Goal: Navigation & Orientation: Find specific page/section

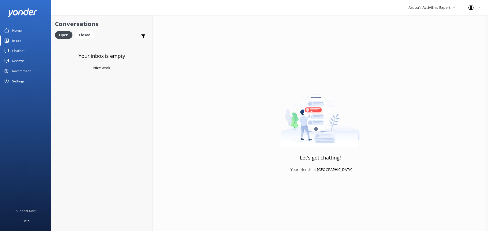
click at [18, 40] on div "Inbox" at bounding box center [16, 41] width 9 height 10
click at [435, 11] on div "Aruba's Activities Expert De Palm Island Aruba's Activities Expert The Captain" at bounding box center [432, 7] width 60 height 15
click at [428, 19] on link "De [GEOGRAPHIC_DATA]" at bounding box center [427, 21] width 51 height 12
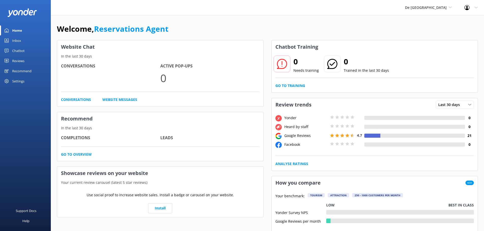
click at [23, 41] on link "Inbox" at bounding box center [25, 41] width 51 height 10
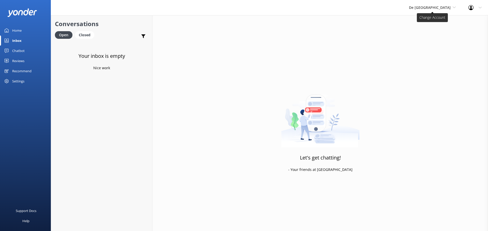
click at [439, 10] on span "De [GEOGRAPHIC_DATA]" at bounding box center [432, 8] width 47 height 6
click at [435, 33] on link "Aruba's Activities Expert" at bounding box center [428, 33] width 51 height 12
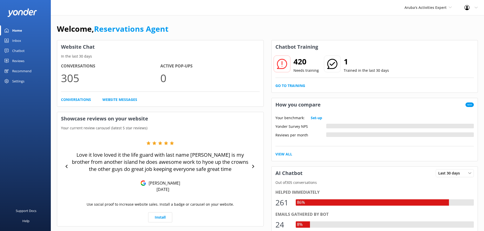
click at [22, 42] on link "Inbox" at bounding box center [25, 41] width 51 height 10
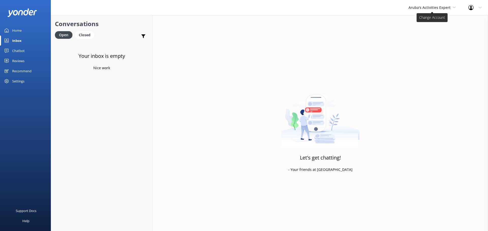
click at [443, 8] on span "Aruba's Activities Expert" at bounding box center [429, 7] width 42 height 5
click at [427, 44] on link "The Captain" at bounding box center [427, 46] width 51 height 12
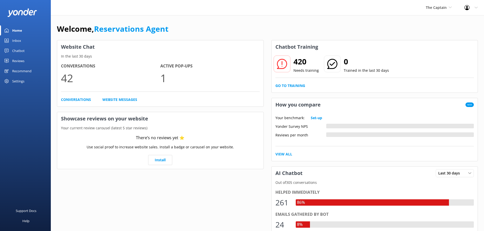
click at [21, 42] on div "Inbox" at bounding box center [16, 41] width 9 height 10
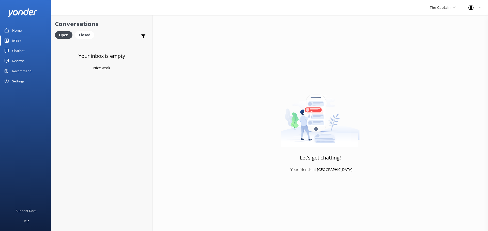
click at [450, 11] on div "The Captain De Palm Island Aruba's Activities Expert The Captain" at bounding box center [442, 7] width 39 height 15
click at [442, 20] on link "De [GEOGRAPHIC_DATA]" at bounding box center [448, 21] width 51 height 12
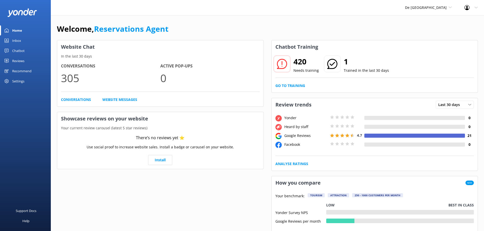
click at [17, 42] on div "Inbox" at bounding box center [16, 41] width 9 height 10
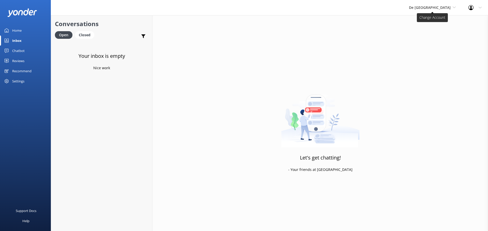
click at [439, 6] on span "De [GEOGRAPHIC_DATA]" at bounding box center [430, 7] width 42 height 5
click at [430, 32] on link "Aruba's Activities Expert" at bounding box center [428, 33] width 51 height 12
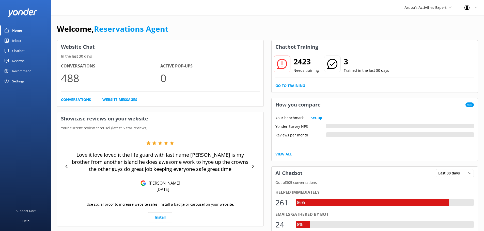
click at [26, 40] on link "Inbox" at bounding box center [25, 41] width 51 height 10
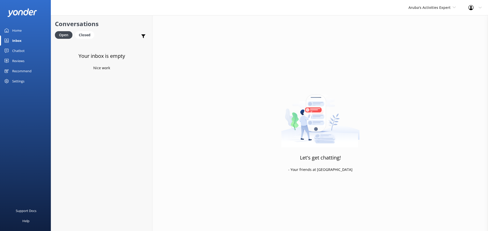
click at [429, 3] on div "Aruba's Activities Expert De Palm Island Aruba's Activities Expert The Captain" at bounding box center [432, 7] width 60 height 15
click at [424, 24] on link "De [GEOGRAPHIC_DATA]" at bounding box center [427, 21] width 51 height 12
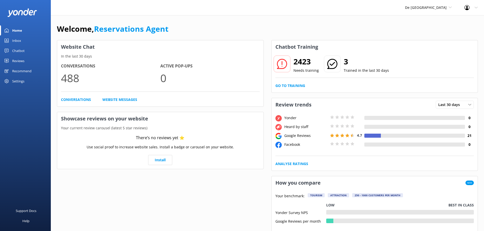
click at [24, 41] on link "Inbox" at bounding box center [25, 41] width 51 height 10
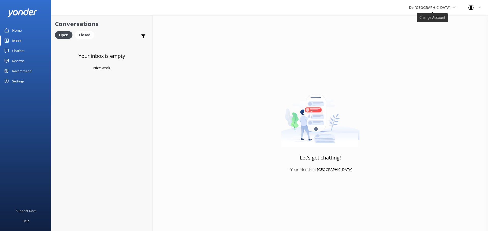
click at [450, 7] on span "De [GEOGRAPHIC_DATA]" at bounding box center [430, 7] width 42 height 5
click at [435, 39] on link "Aruba's Activities Expert" at bounding box center [428, 33] width 51 height 12
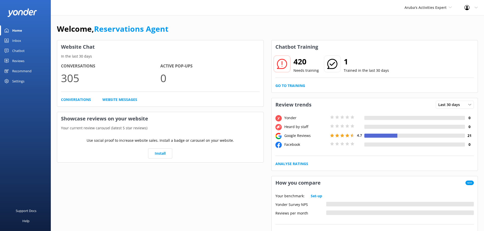
click at [12, 41] on div "Inbox" at bounding box center [16, 41] width 9 height 10
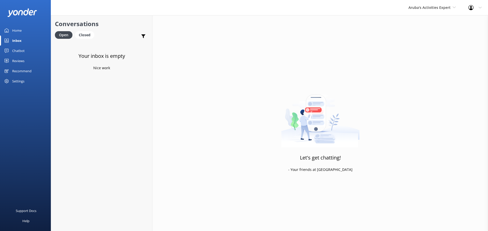
click at [434, 11] on div "Aruba's Activities Expert De Palm Island Aruba's Activities Expert The Captain" at bounding box center [432, 7] width 60 height 15
click at [430, 43] on link "The Captain" at bounding box center [427, 46] width 51 height 12
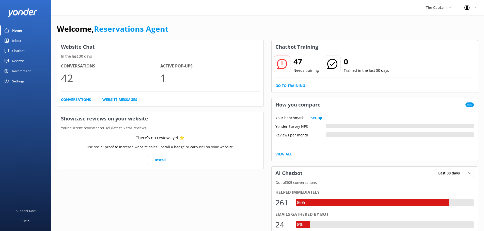
click at [20, 40] on div "Inbox" at bounding box center [16, 41] width 9 height 10
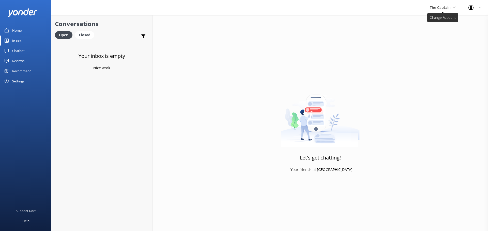
click at [435, 10] on span "The Captain" at bounding box center [443, 8] width 26 height 6
click at [435, 21] on link "De [GEOGRAPHIC_DATA]" at bounding box center [448, 21] width 51 height 12
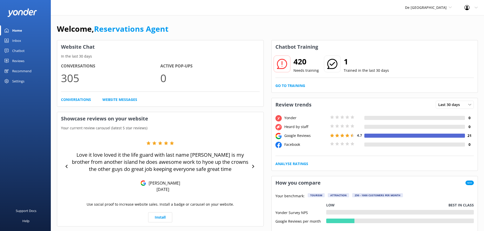
click at [13, 43] on div "Inbox" at bounding box center [16, 41] width 9 height 10
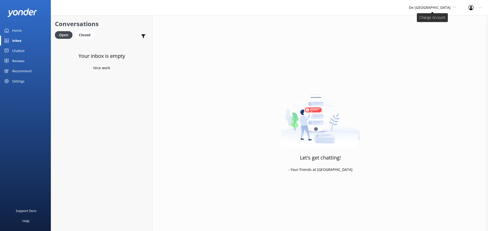
click at [426, 10] on span "De [GEOGRAPHIC_DATA]" at bounding box center [432, 8] width 47 height 6
click at [426, 33] on link "Aruba's Activities Expert" at bounding box center [428, 33] width 51 height 12
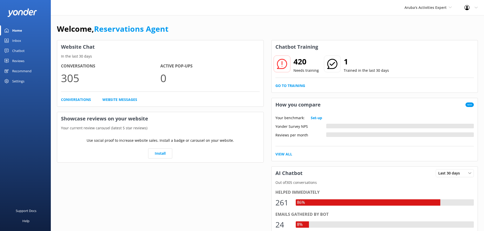
click at [19, 43] on div "Inbox" at bounding box center [16, 41] width 9 height 10
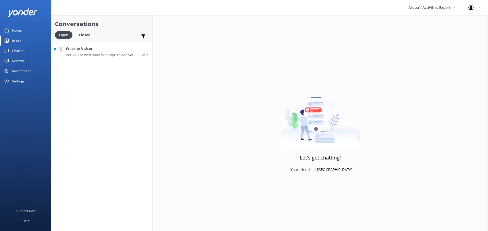
click at [81, 55] on p "Bot: You're welcome! We hope to see you at De Palm soon!" at bounding box center [102, 55] width 72 height 5
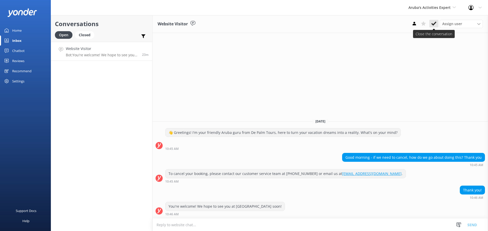
click at [435, 23] on use at bounding box center [433, 24] width 5 height 4
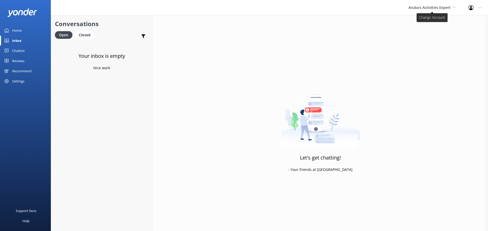
click at [427, 6] on span "Aruba's Activities Expert" at bounding box center [429, 7] width 42 height 5
click at [421, 43] on link "The Captain" at bounding box center [427, 46] width 51 height 12
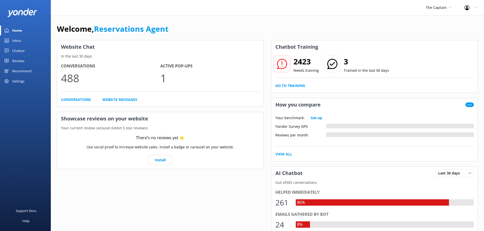
click at [21, 40] on div "Inbox" at bounding box center [16, 41] width 9 height 10
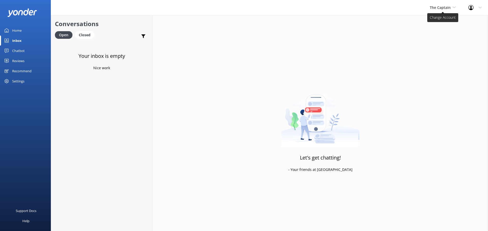
click at [448, 9] on span "The Captain" at bounding box center [440, 7] width 21 height 5
click at [440, 18] on link "De [GEOGRAPHIC_DATA]" at bounding box center [448, 21] width 51 height 12
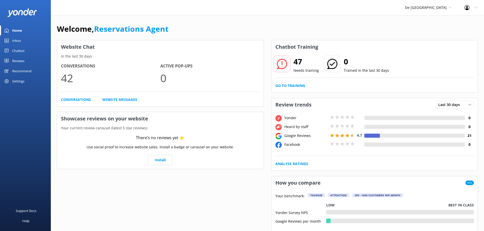
click at [25, 43] on link "Inbox" at bounding box center [25, 41] width 51 height 10
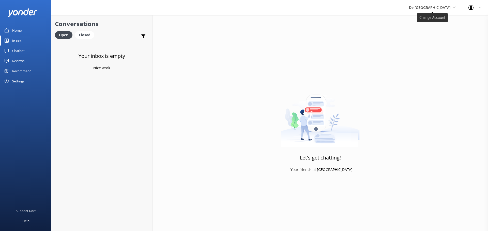
click at [440, 8] on span "De [GEOGRAPHIC_DATA]" at bounding box center [430, 7] width 42 height 5
click at [437, 33] on link "Aruba's Activities Expert" at bounding box center [428, 33] width 51 height 12
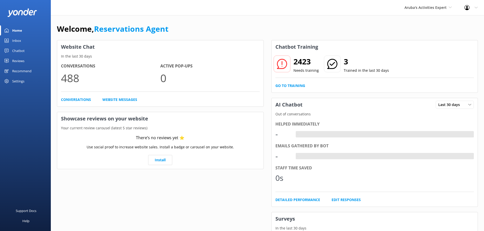
click at [17, 42] on div "Inbox" at bounding box center [16, 41] width 9 height 10
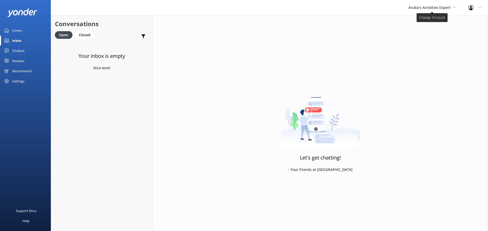
click at [425, 8] on span "Aruba's Activities Expert" at bounding box center [429, 7] width 42 height 5
click at [426, 42] on link "The Captain" at bounding box center [427, 46] width 51 height 12
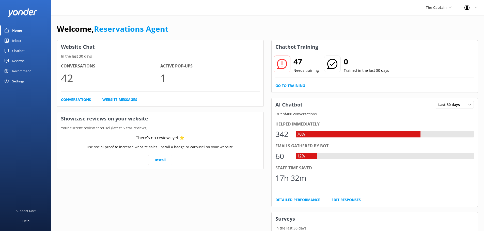
click at [18, 38] on div "Inbox" at bounding box center [16, 41] width 9 height 10
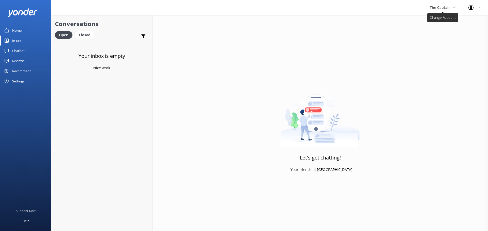
drag, startPoint x: 453, startPoint y: 8, endPoint x: 433, endPoint y: 10, distance: 19.9
click at [453, 8] on icon at bounding box center [454, 7] width 3 height 3
click at [454, 3] on div "The Captain De Palm Island Aruba's Activities Expert The Captain" at bounding box center [442, 7] width 39 height 15
click at [443, 23] on link "De [GEOGRAPHIC_DATA]" at bounding box center [448, 21] width 51 height 12
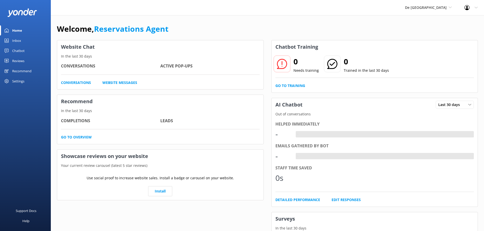
click at [22, 40] on link "Inbox" at bounding box center [25, 41] width 51 height 10
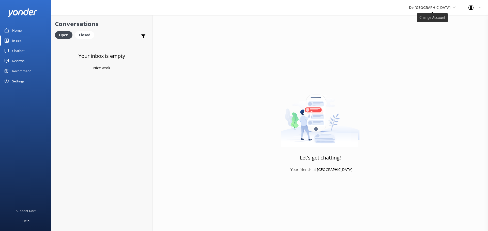
click at [438, 9] on span "De [GEOGRAPHIC_DATA]" at bounding box center [430, 7] width 42 height 5
click at [438, 33] on link "Aruba's Activities Expert" at bounding box center [428, 33] width 51 height 12
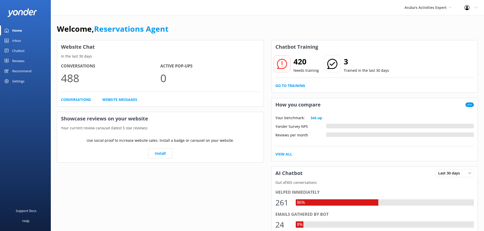
click at [17, 38] on div "Inbox" at bounding box center [16, 41] width 9 height 10
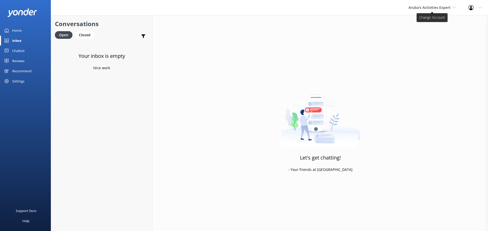
click at [430, 8] on span "Aruba's Activities Expert" at bounding box center [429, 7] width 42 height 5
click at [421, 43] on link "The Captain" at bounding box center [427, 46] width 51 height 12
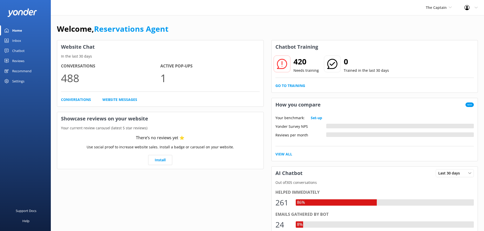
click at [15, 39] on div "Inbox" at bounding box center [16, 41] width 9 height 10
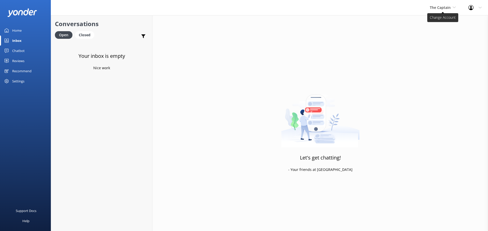
click at [436, 5] on span "The Captain" at bounding box center [440, 7] width 21 height 5
click at [439, 6] on span "The Captain" at bounding box center [440, 7] width 21 height 5
click at [436, 34] on link "Aruba's Activities Expert" at bounding box center [448, 33] width 51 height 12
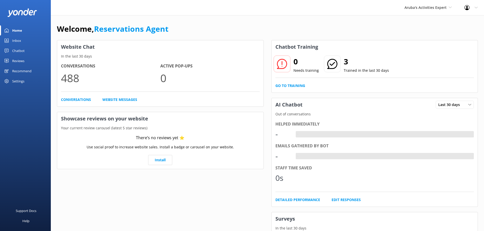
click at [28, 41] on link "Inbox" at bounding box center [25, 41] width 51 height 10
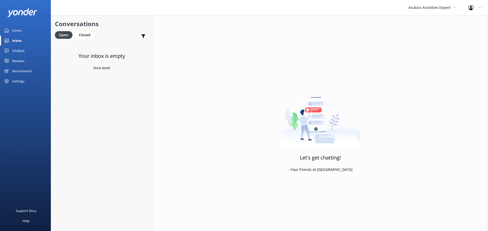
click at [431, 4] on div "Aruba's Activities Expert [GEOGRAPHIC_DATA] [GEOGRAPHIC_DATA]'s Activities Expe…" at bounding box center [432, 7] width 60 height 15
click at [421, 46] on link "The Captain" at bounding box center [427, 46] width 51 height 12
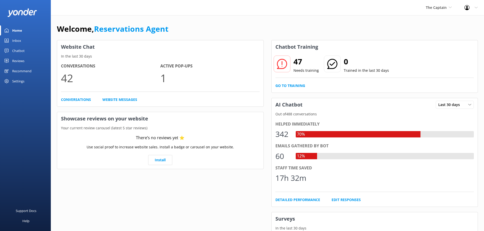
click at [24, 41] on link "Inbox" at bounding box center [25, 41] width 51 height 10
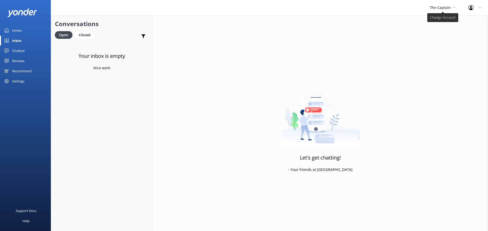
click at [446, 6] on span "The Captain" at bounding box center [440, 7] width 21 height 5
click at [440, 20] on link "De [GEOGRAPHIC_DATA]" at bounding box center [448, 21] width 51 height 12
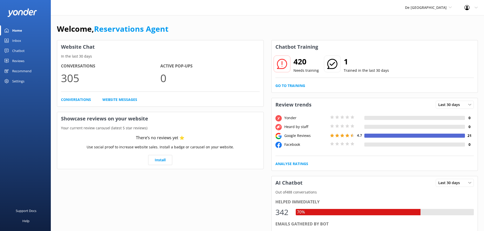
click at [440, 11] on div "De [GEOGRAPHIC_DATA] [GEOGRAPHIC_DATA] [GEOGRAPHIC_DATA]'s Activities Expert Th…" at bounding box center [428, 7] width 59 height 15
click at [438, 28] on link "Aruba's Activities Expert" at bounding box center [424, 33] width 51 height 12
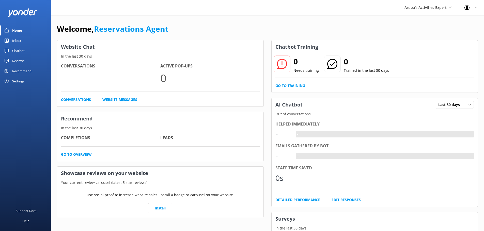
click at [21, 40] on link "Inbox" at bounding box center [25, 41] width 51 height 10
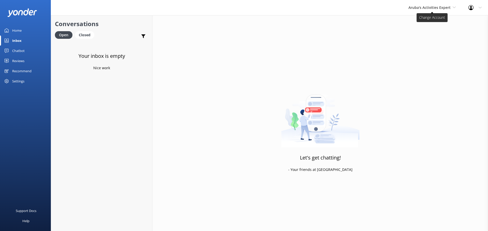
click at [432, 7] on span "Aruba's Activities Expert" at bounding box center [429, 7] width 42 height 5
click at [426, 42] on link "The Captain" at bounding box center [427, 46] width 51 height 12
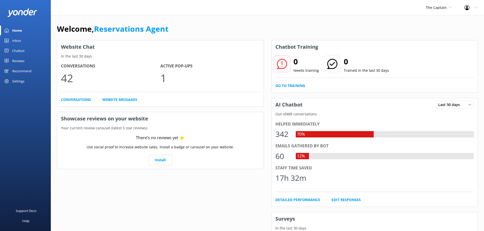
click at [18, 42] on div "Inbox" at bounding box center [16, 41] width 9 height 10
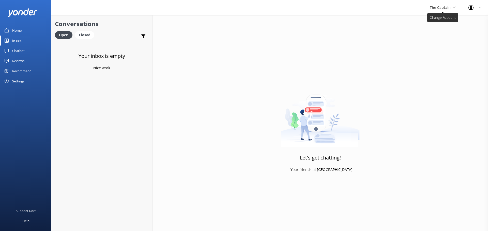
click at [447, 8] on span "The Captain" at bounding box center [440, 7] width 21 height 5
click at [438, 18] on link "De [GEOGRAPHIC_DATA]" at bounding box center [448, 21] width 51 height 12
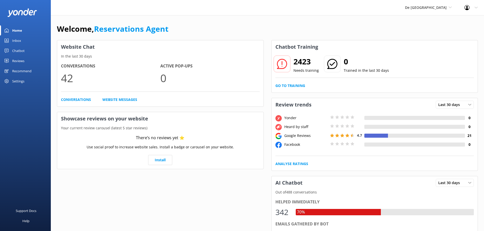
click at [15, 41] on div "Inbox" at bounding box center [16, 41] width 9 height 10
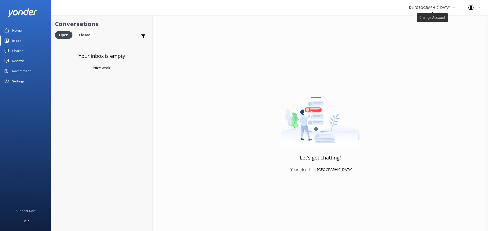
click at [434, 9] on span "De [GEOGRAPHIC_DATA]" at bounding box center [430, 7] width 42 height 5
click at [428, 20] on link "De [GEOGRAPHIC_DATA]" at bounding box center [428, 21] width 51 height 12
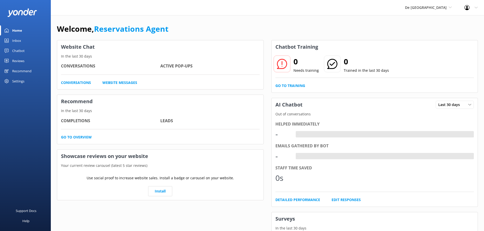
click at [17, 38] on div "Inbox" at bounding box center [16, 41] width 9 height 10
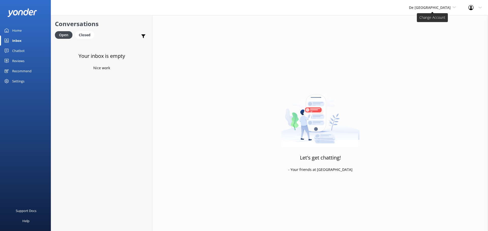
drag, startPoint x: 437, startPoint y: 4, endPoint x: 437, endPoint y: 9, distance: 5.1
click at [437, 4] on div "De [GEOGRAPHIC_DATA] [GEOGRAPHIC_DATA] [GEOGRAPHIC_DATA]'s Activities Expert Th…" at bounding box center [432, 7] width 59 height 15
click at [431, 34] on link "Aruba's Activities Expert" at bounding box center [428, 33] width 51 height 12
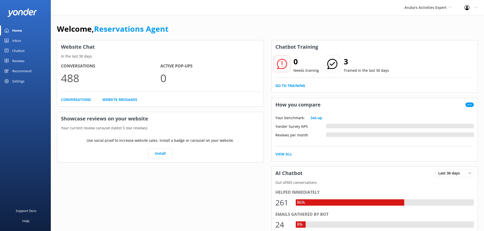
click at [15, 38] on div "Inbox" at bounding box center [16, 41] width 9 height 10
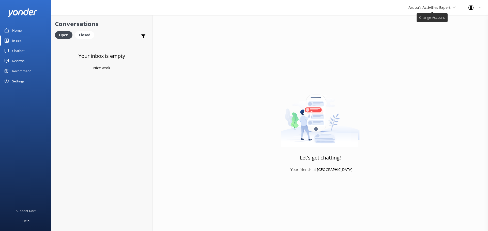
click at [431, 8] on span "Aruba's Activities Expert" at bounding box center [429, 7] width 42 height 5
click at [427, 43] on link "The Captain" at bounding box center [427, 46] width 51 height 12
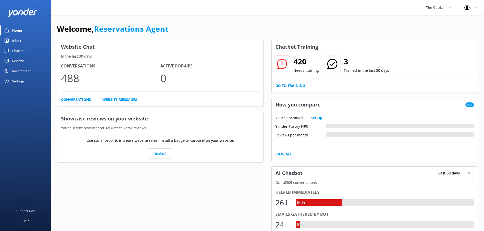
click at [21, 38] on div "Inbox" at bounding box center [16, 41] width 9 height 10
